Goal: Information Seeking & Learning: Learn about a topic

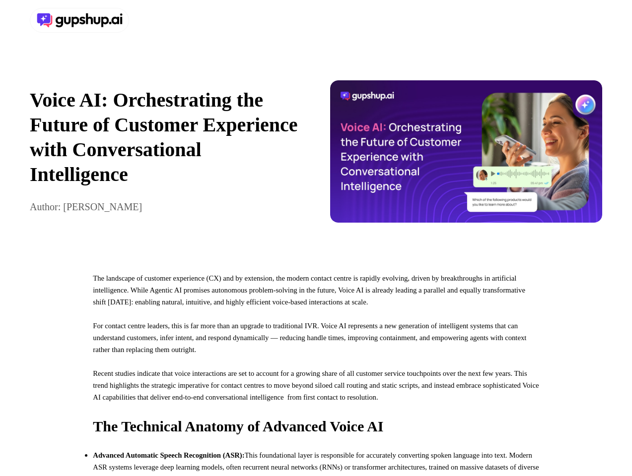
click at [316, 20] on div at bounding box center [316, 20] width 632 height 41
click at [171, 20] on div at bounding box center [171, 20] width 282 height 25
click at [316, 156] on div "Voice AI: Orchestrating the Future of Customer Experience with Conversational I…" at bounding box center [316, 152] width 632 height 222
click at [166, 156] on p "Voice AI: Orchestrating the Future of Customer Experience with Conversational I…" at bounding box center [166, 137] width 272 height 99
click at [466, 156] on img at bounding box center [466, 151] width 272 height 142
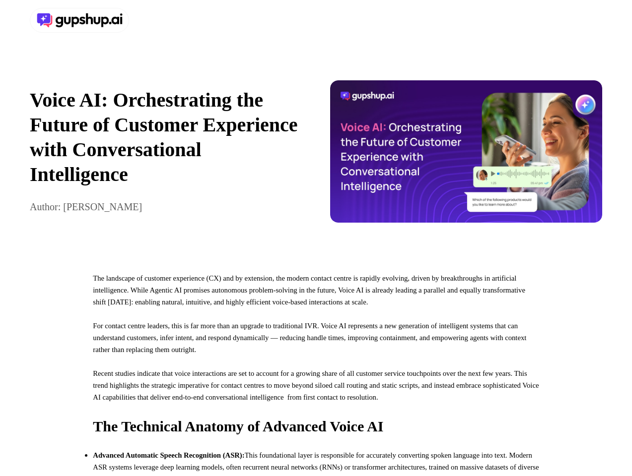
click at [316, 368] on p "For contact centre leaders, this is far more than an upgrade to traditional IVR…" at bounding box center [316, 344] width 446 height 48
